Goal: Information Seeking & Learning: Learn about a topic

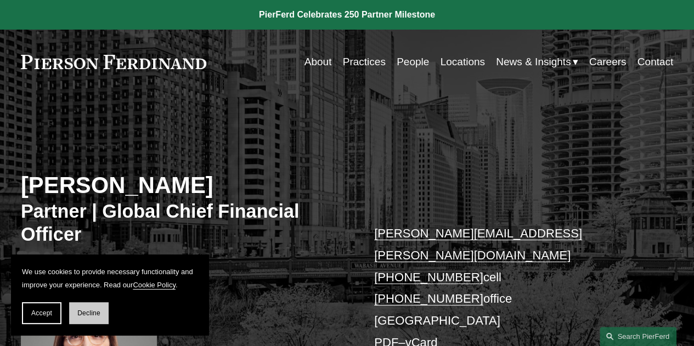
click at [87, 313] on span "Decline" at bounding box center [88, 313] width 23 height 8
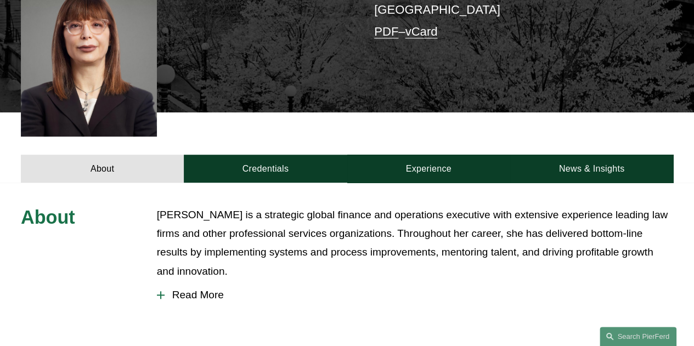
scroll to position [318, 0]
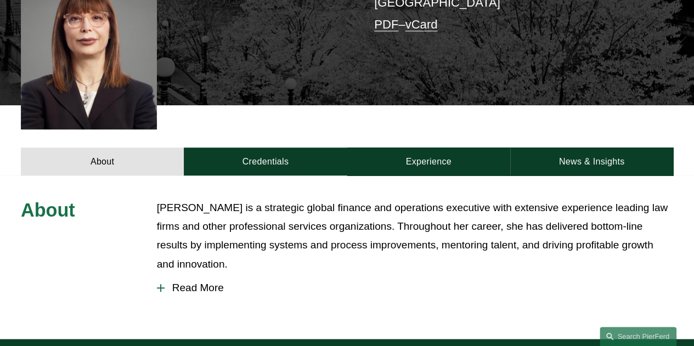
click at [210, 282] on span "Read More" at bounding box center [419, 288] width 509 height 12
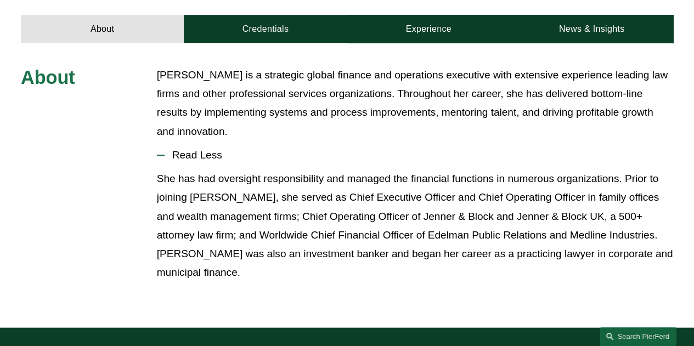
scroll to position [452, 0]
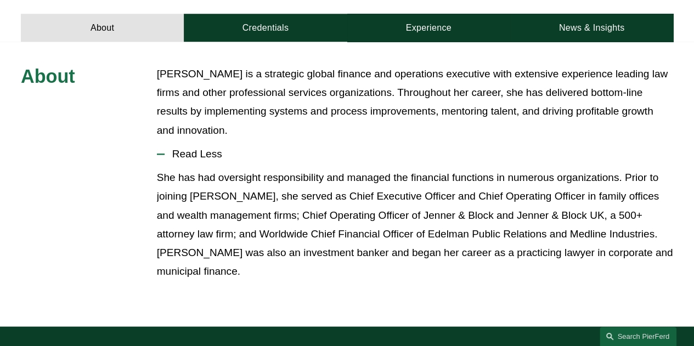
click at [318, 250] on p "She has had oversight responsibility and managed the financial functions in num…" at bounding box center [415, 224] width 516 height 113
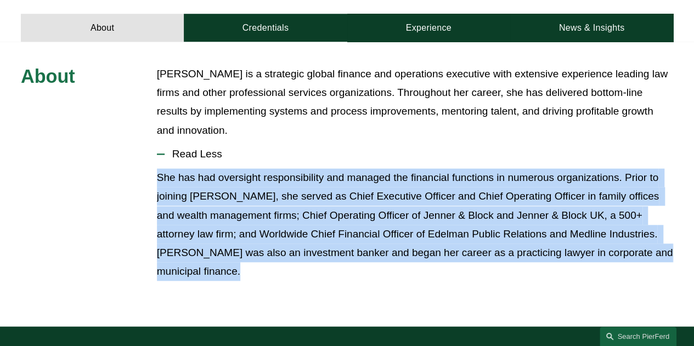
click at [318, 250] on p "She has had oversight responsibility and managed the financial functions in num…" at bounding box center [415, 224] width 516 height 113
click at [348, 256] on p "She has had oversight responsibility and managed the financial functions in num…" at bounding box center [415, 224] width 516 height 113
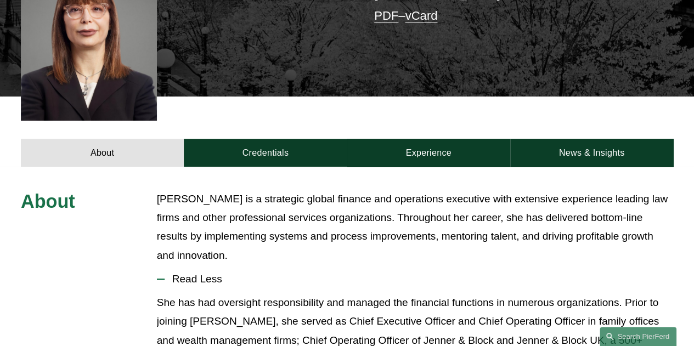
scroll to position [304, 0]
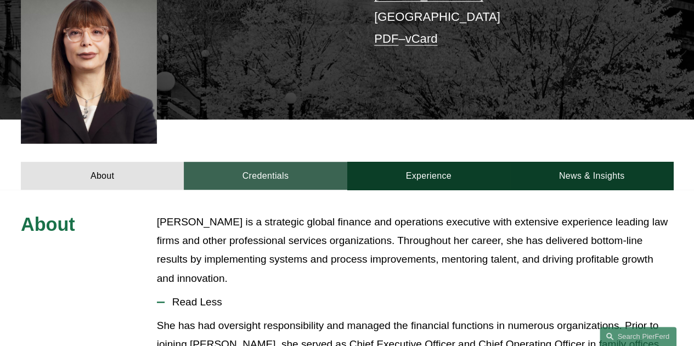
click at [266, 162] on link "Credentials" at bounding box center [265, 176] width 163 height 28
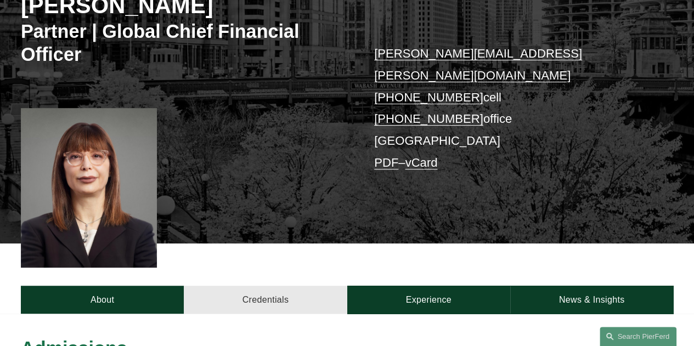
scroll to position [179, 0]
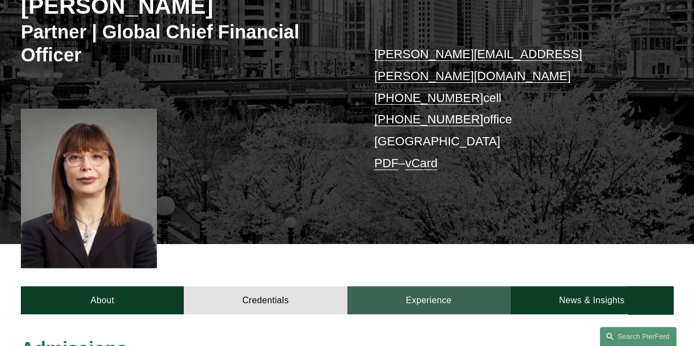
click at [438, 286] on link "Experience" at bounding box center [428, 300] width 163 height 28
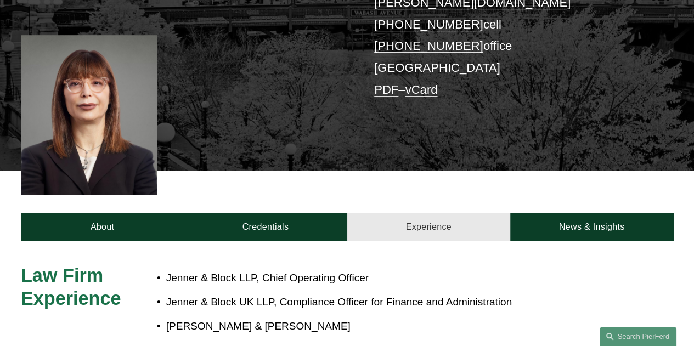
scroll to position [254, 0]
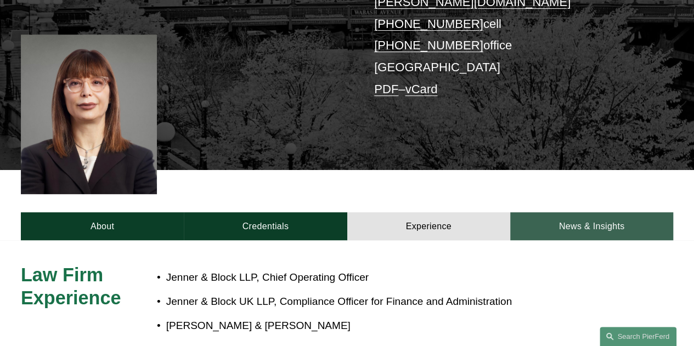
click at [551, 220] on link "News & Insights" at bounding box center [591, 226] width 163 height 28
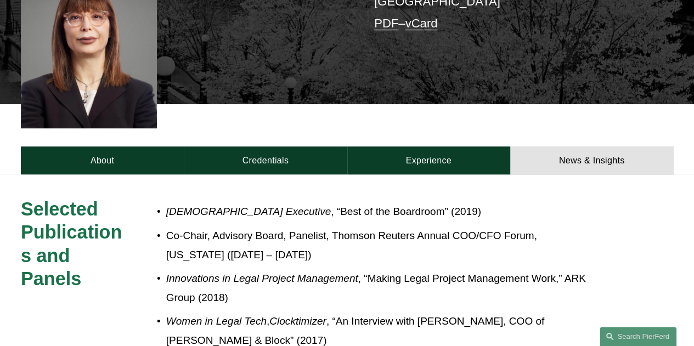
scroll to position [320, 0]
